Goal: Information Seeking & Learning: Learn about a topic

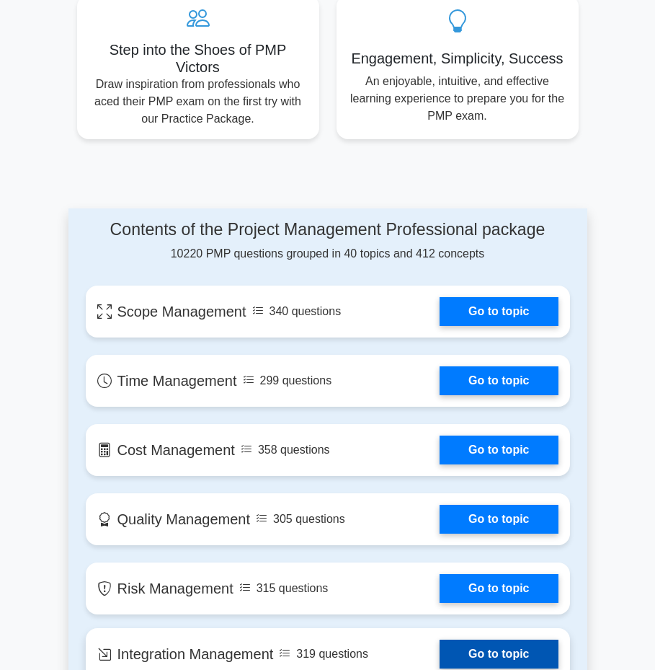
scroll to position [904, 0]
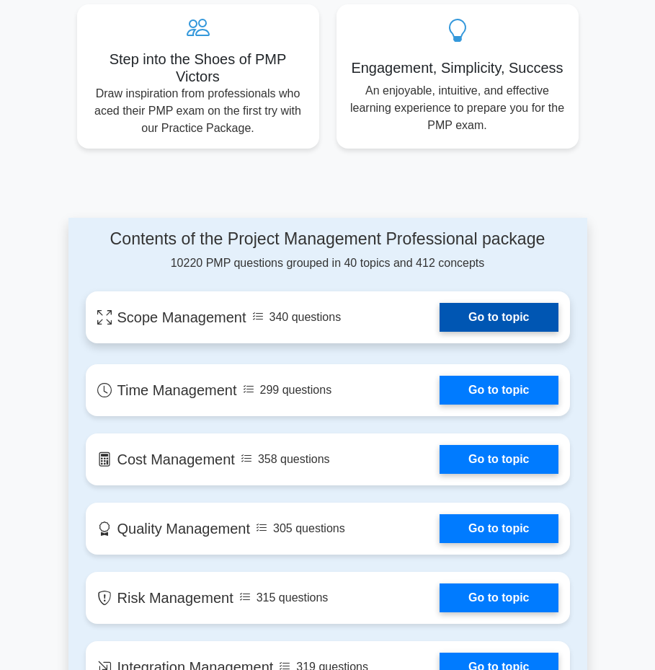
click at [513, 319] on link "Go to topic" at bounding box center [499, 317] width 118 height 29
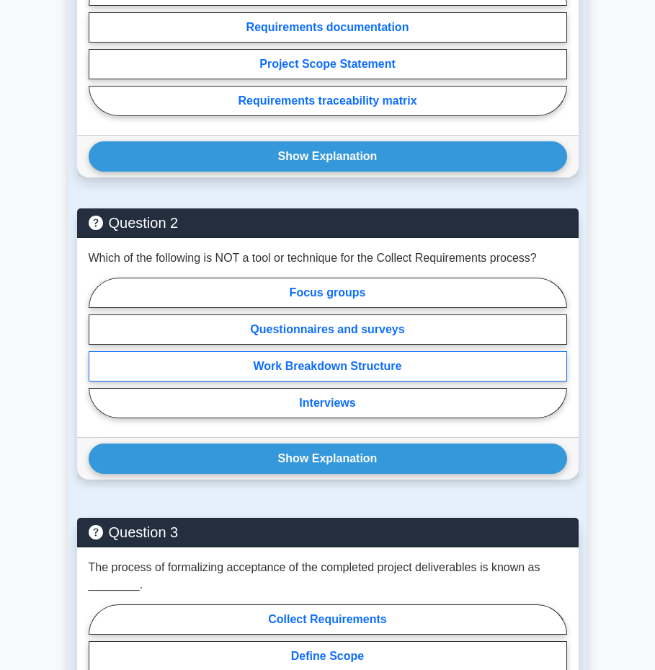
scroll to position [1307, 0]
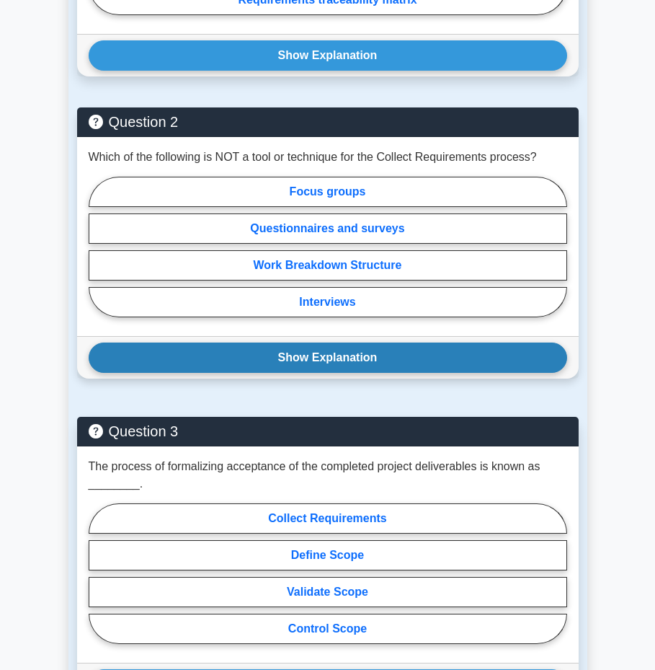
click at [291, 360] on button "Show Explanation" at bounding box center [328, 358] width 479 height 30
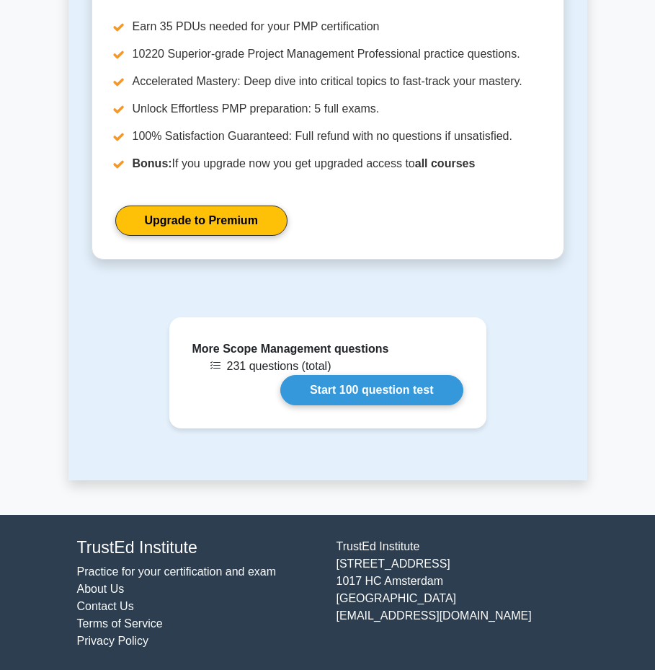
scroll to position [2380, 0]
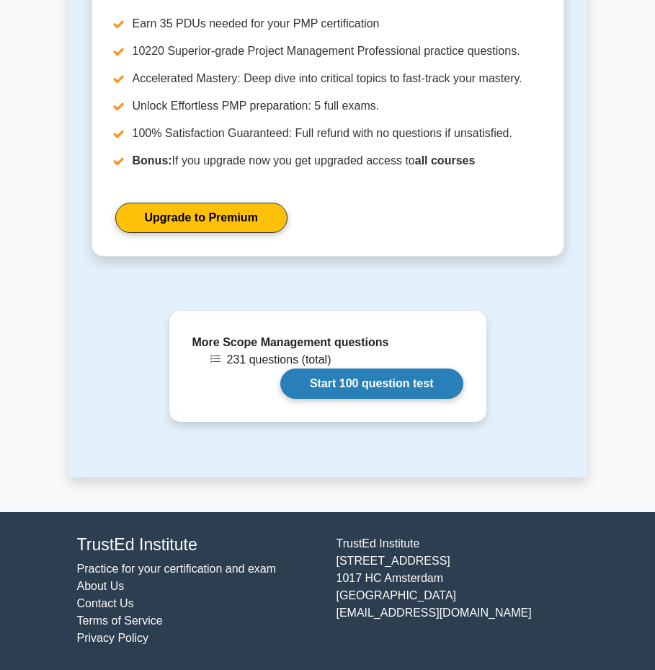
click at [368, 384] on link "Start 100 question test" at bounding box center [372, 383] width 183 height 30
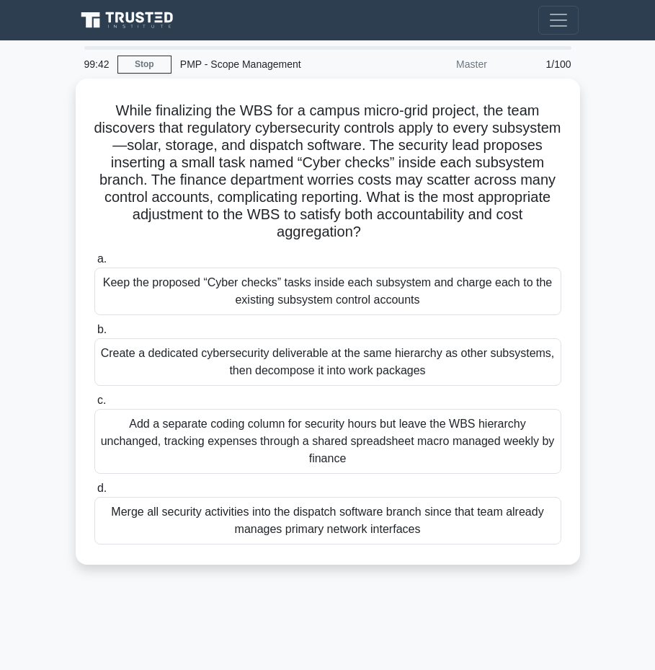
click at [177, 66] on div "PMP - Scope Management" at bounding box center [271, 64] width 198 height 29
click at [188, 63] on div "PMP - Scope Management" at bounding box center [271, 64] width 198 height 29
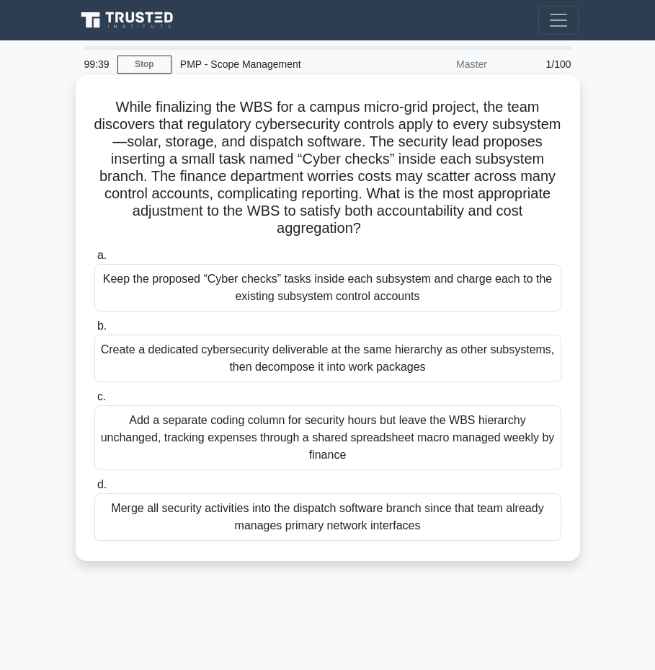
click at [243, 287] on div "Keep the proposed “Cyber checks” tasks inside each subsystem and charge each to…" at bounding box center [327, 288] width 467 height 48
click at [94, 260] on input "a. Keep the proposed “Cyber checks” tasks inside each subsystem and charge each…" at bounding box center [94, 255] width 0 height 9
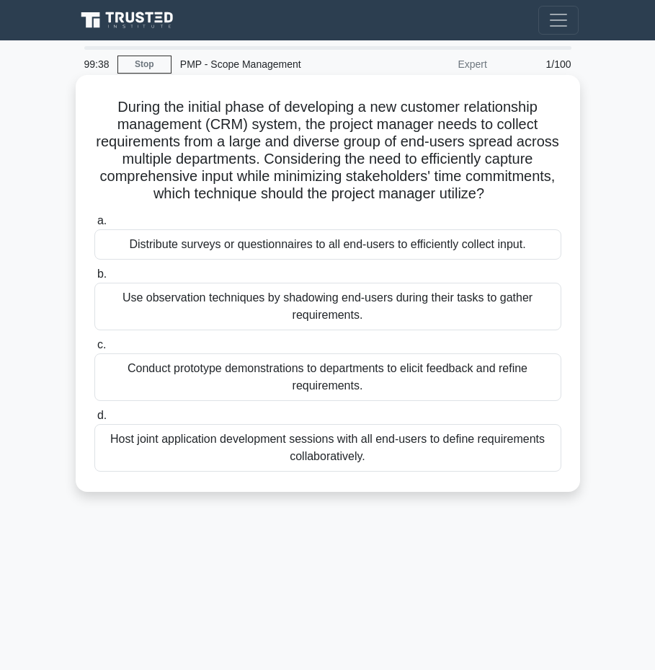
click at [231, 243] on div "Distribute surveys or questionnaires to all end-users to efficiently collect in…" at bounding box center [327, 244] width 467 height 30
click at [94, 226] on input "a. Distribute surveys or questionnaires to all end-users to efficiently collect…" at bounding box center [94, 220] width 0 height 9
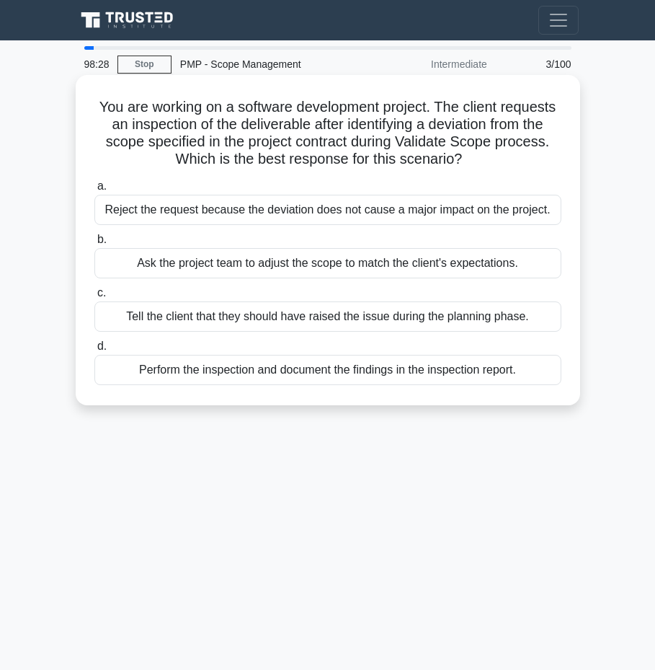
click at [234, 265] on div "Ask the project team to adjust the scope to match the client's expectations." at bounding box center [327, 263] width 467 height 30
click at [94, 244] on input "b. Ask the project team to adjust the scope to match the client's expectations." at bounding box center [94, 239] width 0 height 9
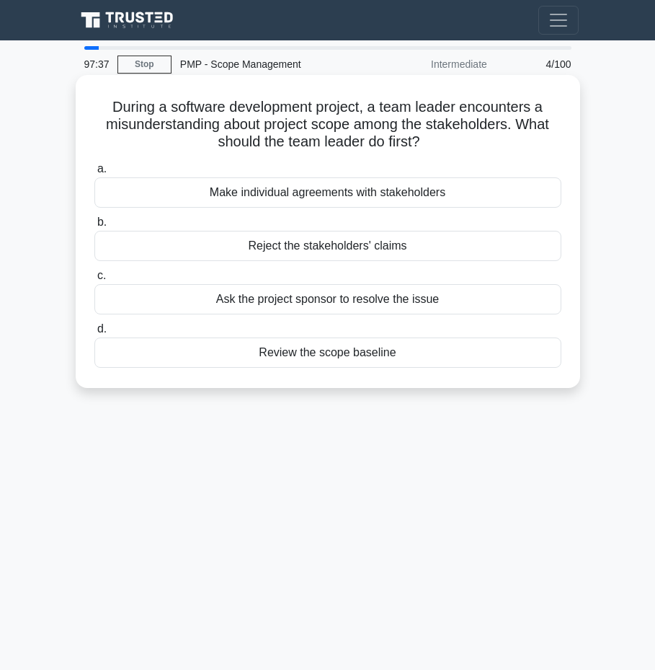
click at [316, 304] on div "Ask the project sponsor to resolve the issue" at bounding box center [327, 299] width 467 height 30
click at [94, 281] on input "c. Ask the project sponsor to resolve the issue" at bounding box center [94, 275] width 0 height 9
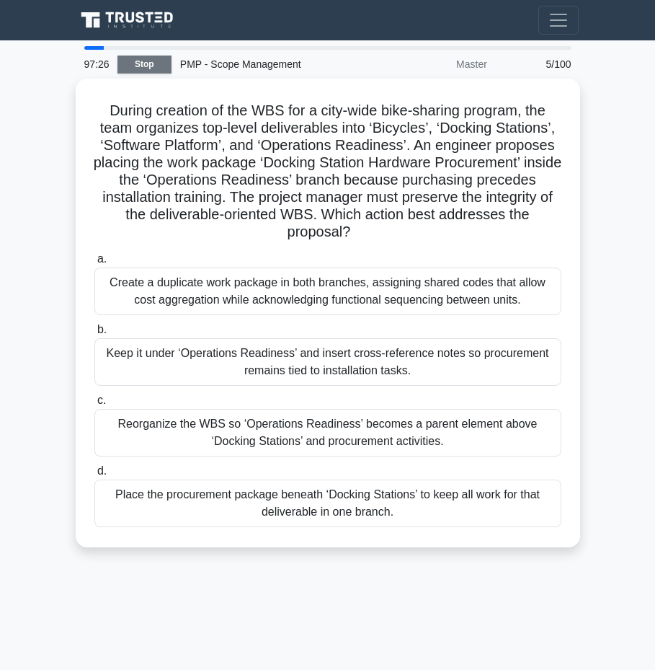
click at [141, 64] on link "Stop" at bounding box center [145, 65] width 54 height 18
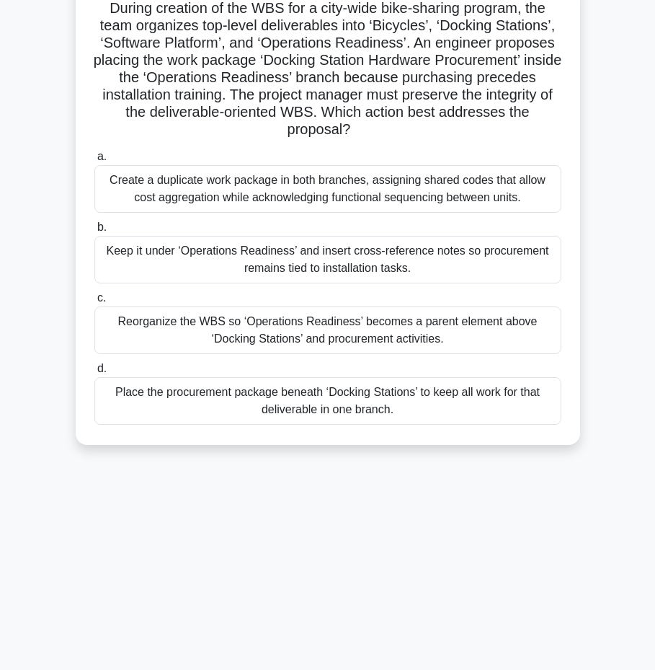
scroll to position [103, 0]
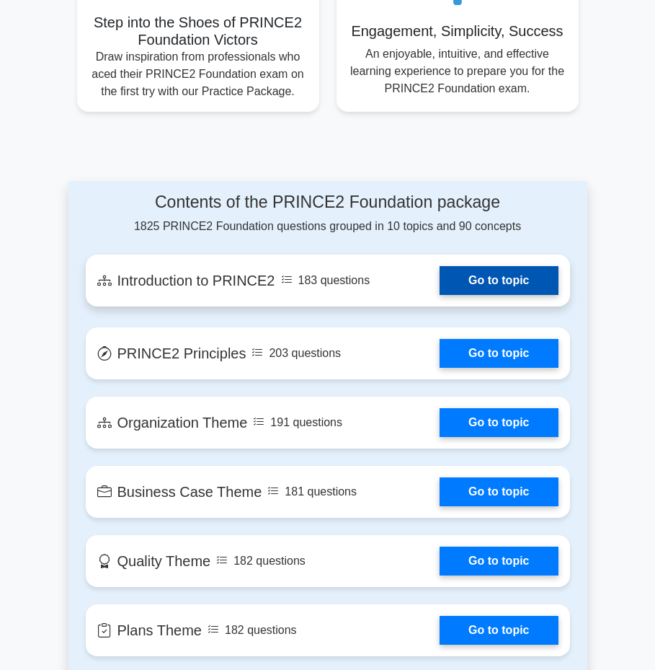
scroll to position [1004, 0]
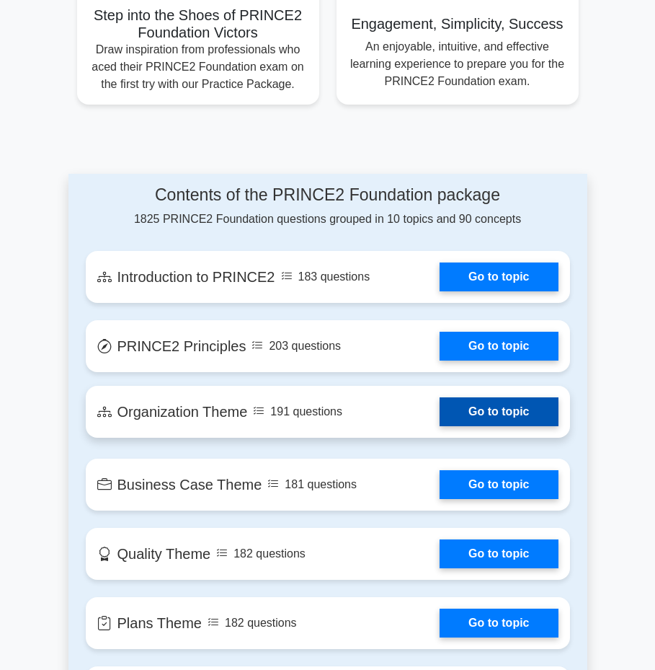
click at [440, 425] on link "Go to topic" at bounding box center [499, 411] width 118 height 29
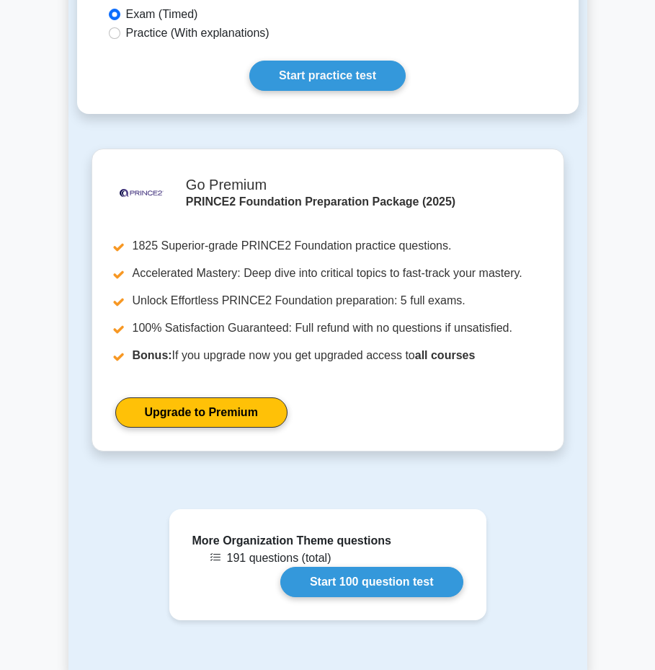
scroll to position [873, 0]
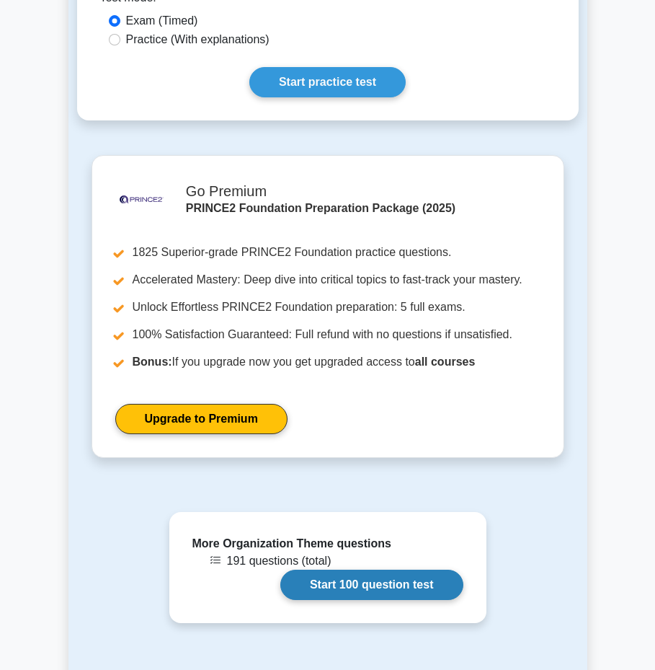
click at [322, 582] on link "Start 100 question test" at bounding box center [372, 585] width 183 height 30
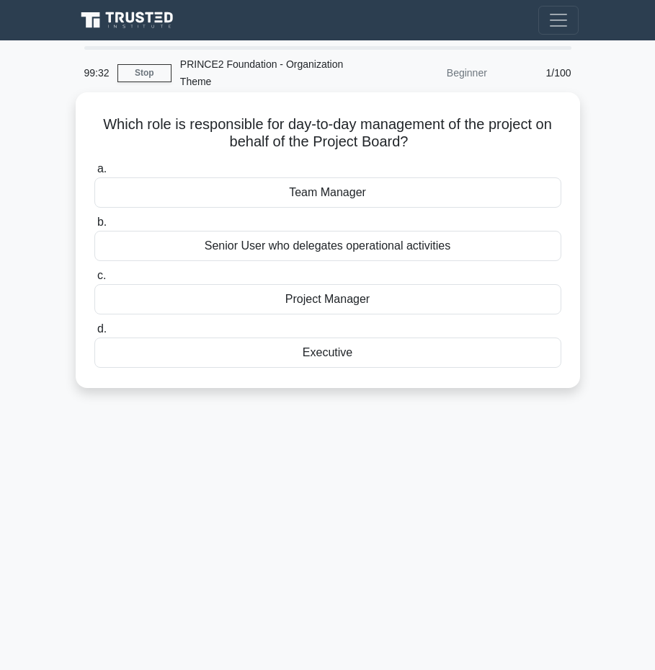
click at [363, 200] on div "Team Manager" at bounding box center [327, 192] width 467 height 30
click at [94, 174] on input "a. Team Manager" at bounding box center [94, 168] width 0 height 9
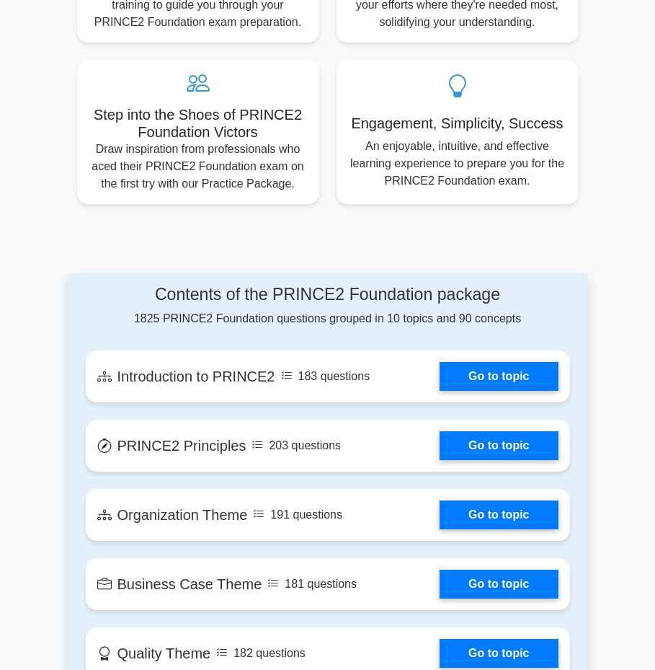
scroll to position [904, 0]
